Goal: Task Accomplishment & Management: Complete application form

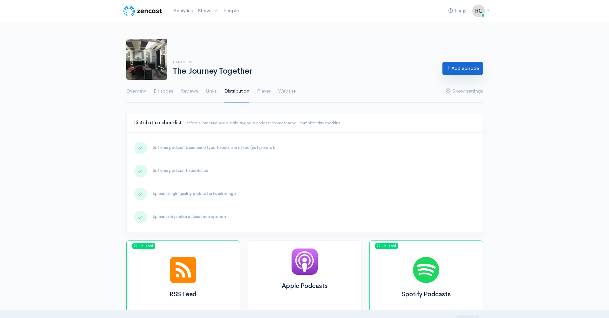
click at [476, 65] on link "Add episode" at bounding box center [463, 68] width 41 height 13
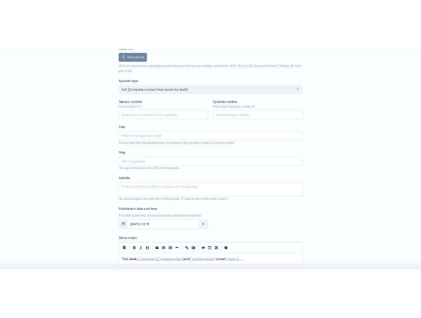
scroll to position [96, 0]
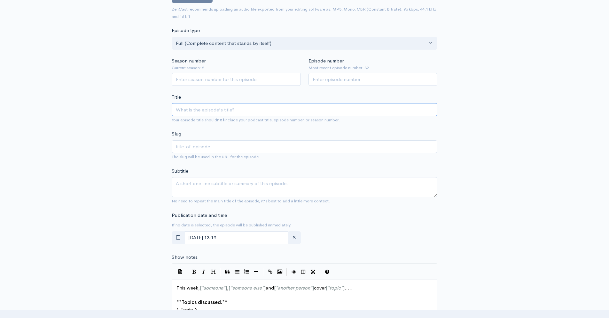
drag, startPoint x: 261, startPoint y: 110, endPoint x: 224, endPoint y: 105, distance: 37.7
click at [224, 105] on input "Title" at bounding box center [305, 109] width 266 height 13
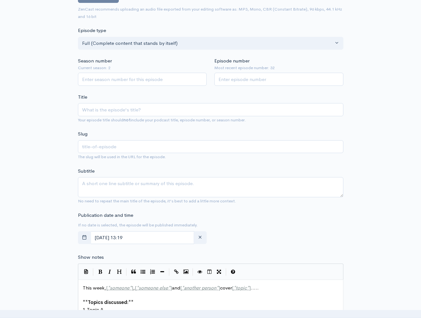
click at [81, 96] on label "Title" at bounding box center [82, 96] width 9 height 7
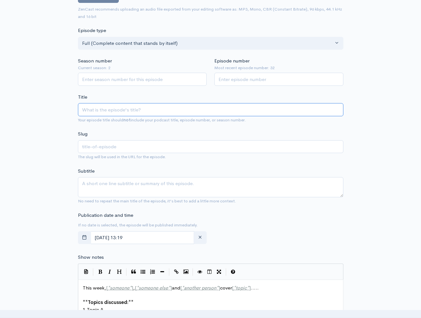
click at [81, 103] on input "Title" at bounding box center [211, 109] width 266 height 13
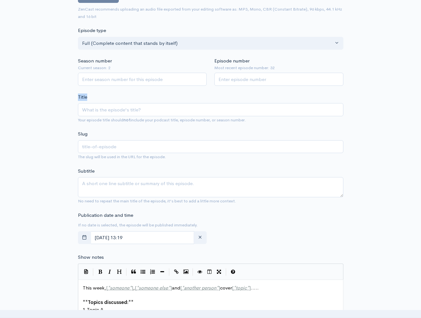
click at [81, 96] on label "Title" at bounding box center [82, 96] width 9 height 7
click at [81, 103] on input "Title" at bounding box center [211, 109] width 266 height 13
copy label "Title"
click at [133, 120] on small "Your episode title should not include your podcast title, episode number, or se…" at bounding box center [162, 119] width 168 height 5
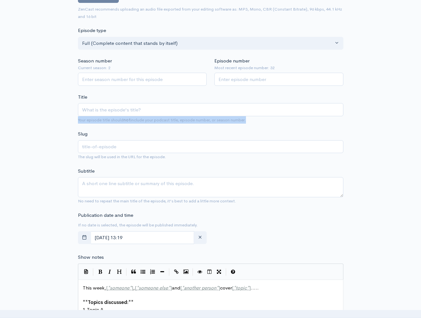
click at [133, 120] on small "Your episode title should not include your podcast title, episode number, or se…" at bounding box center [162, 119] width 168 height 5
copy form "Your episode title should not include your podcast title, episode number, or se…"
click at [86, 168] on label "Subtitle" at bounding box center [86, 170] width 17 height 7
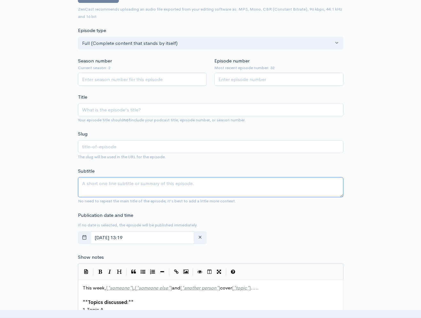
click at [86, 177] on textarea "Subtitle" at bounding box center [211, 187] width 266 height 20
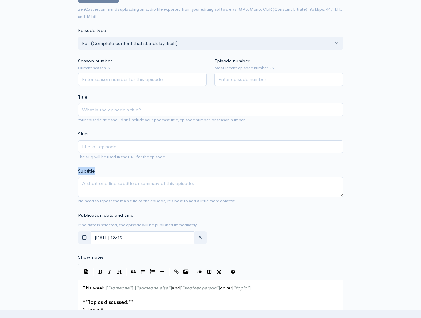
click at [86, 168] on label "Subtitle" at bounding box center [86, 170] width 17 height 7
click at [86, 177] on textarea "Subtitle" at bounding box center [211, 187] width 266 height 20
copy label "Subtitle"
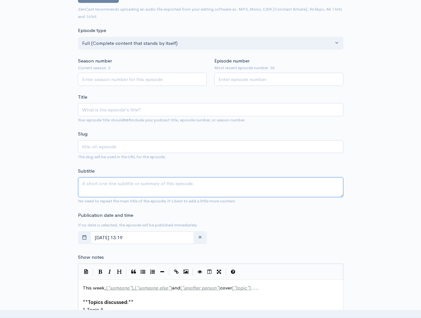
click at [214, 182] on textarea "Subtitle" at bounding box center [211, 187] width 266 height 20
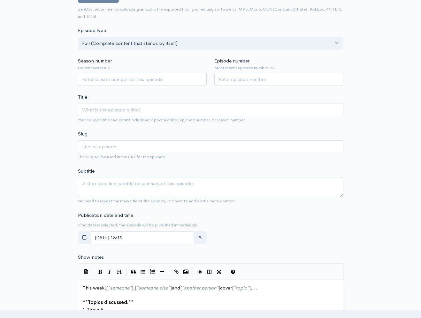
click at [177, 207] on form "Audio file Choose file 0 ZenCast recommends uploading an audio file exported fr…" at bounding box center [211, 285] width 266 height 611
click at [176, 202] on small "No need to repeat the main title of the episode, it's best to add a little more…" at bounding box center [157, 200] width 158 height 5
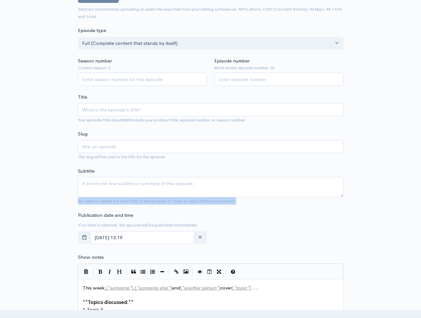
click at [176, 202] on small "No need to repeat the main title of the episode, it's best to add a little more…" at bounding box center [157, 200] width 158 height 5
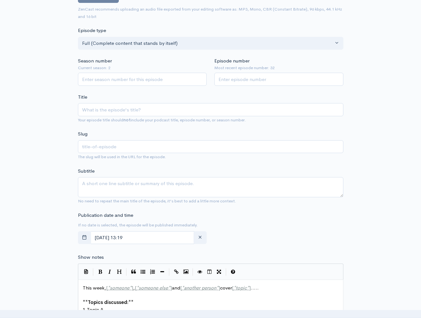
click at [93, 255] on label "Show notes" at bounding box center [91, 256] width 26 height 7
copy div "Show notes This week, [*someone*], [*someone else*] and [*another person*] cove…"
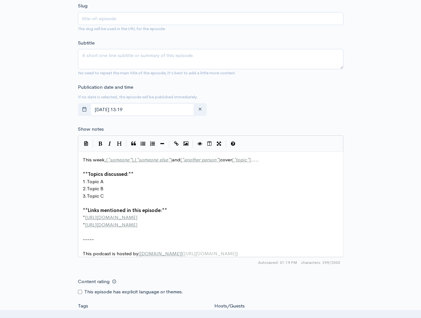
scroll to position [3, 0]
click at [246, 255] on pre "This podcast is hosted by [ [DOMAIN_NAME] ] ( [URL][DOMAIN_NAME] )" at bounding box center [213, 253] width 263 height 7
drag, startPoint x: 270, startPoint y: 160, endPoint x: 65, endPoint y: 157, distance: 205.3
type textarea "This week, [*someone*], [*someone else*] and [*another person*] cover [*topic*]…"
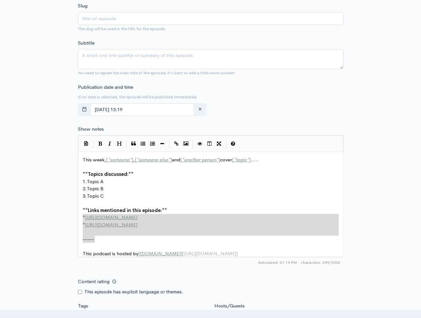
type textarea "**Links mentioned in this episode:** * [URL][DOMAIN_NAME] * [URL][DOMAIN_NAME] …"
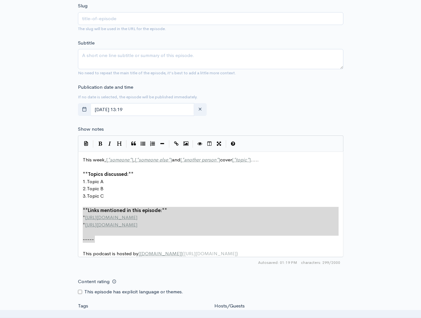
drag, startPoint x: 113, startPoint y: 239, endPoint x: 55, endPoint y: 208, distance: 65.8
click at [99, 198] on span "Topic C" at bounding box center [95, 196] width 17 height 6
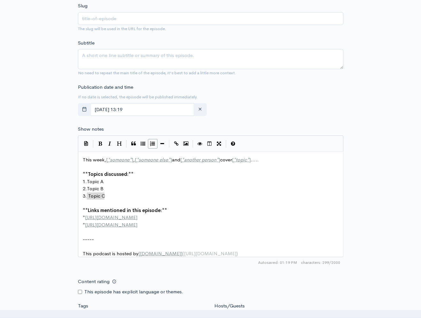
type textarea ". Topic B 3. Topic C"
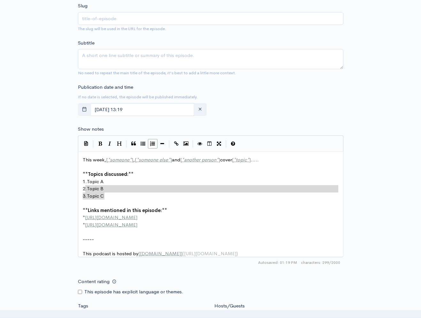
drag, startPoint x: 111, startPoint y: 198, endPoint x: 86, endPoint y: 192, distance: 26.3
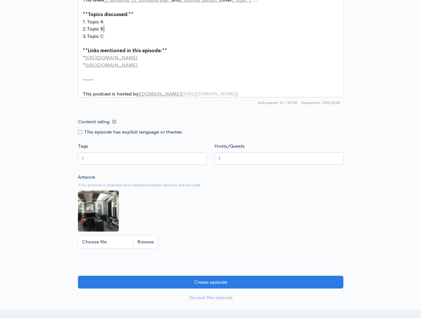
scroll to position [384, 0]
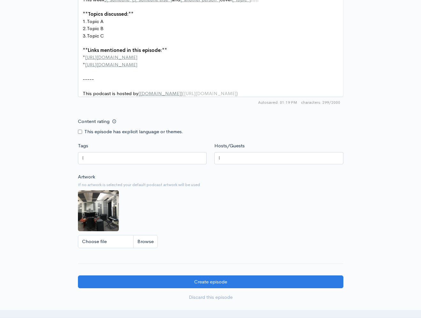
click at [105, 160] on div at bounding box center [142, 158] width 129 height 12
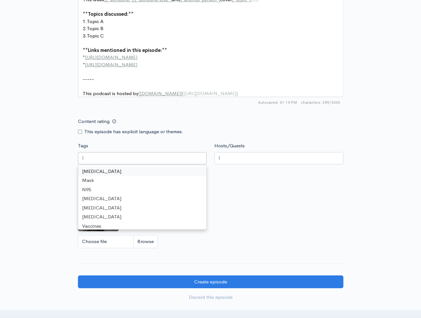
click at [85, 148] on label "Tags" at bounding box center [83, 145] width 10 height 7
click at [83, 154] on input "Tags" at bounding box center [82, 157] width 1 height 7
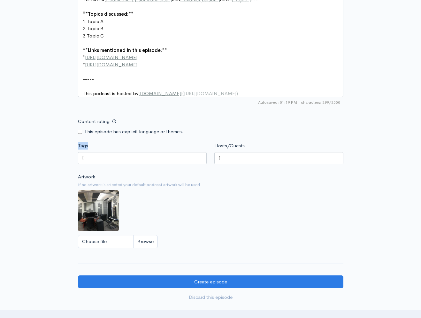
click at [85, 148] on label "Tags" at bounding box center [83, 145] width 10 height 7
click at [83, 154] on input "Tags" at bounding box center [82, 157] width 1 height 7
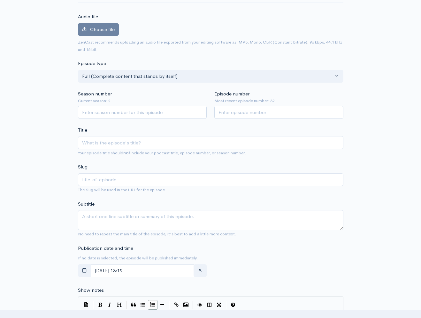
scroll to position [0, 0]
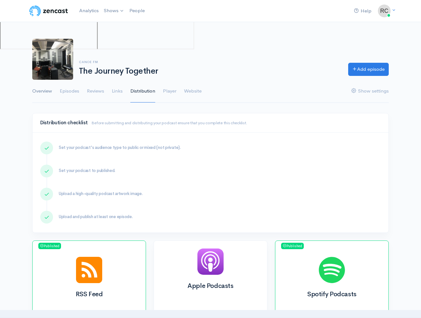
click at [43, 92] on link "Overview" at bounding box center [42, 91] width 20 height 23
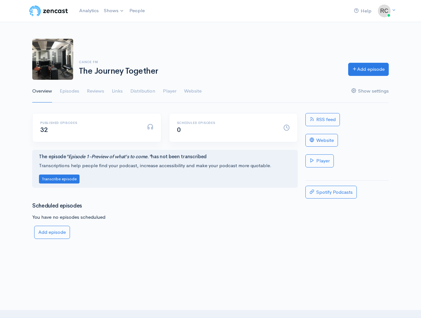
click at [368, 88] on link "Show settings" at bounding box center [370, 91] width 37 height 23
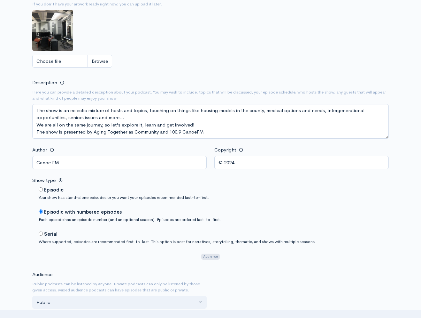
scroll to position [192, 0]
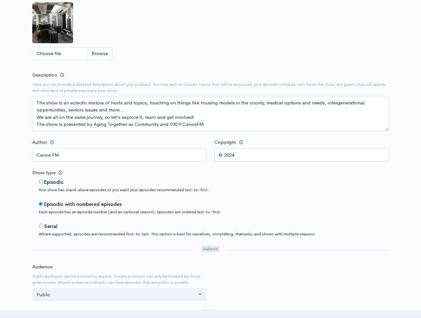
drag, startPoint x: 139, startPoint y: 89, endPoint x: 31, endPoint y: 86, distance: 108.1
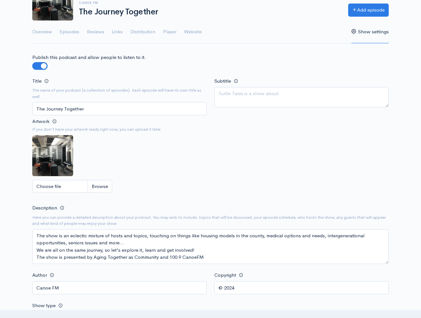
scroll to position [0, 0]
